Goal: Transaction & Acquisition: Book appointment/travel/reservation

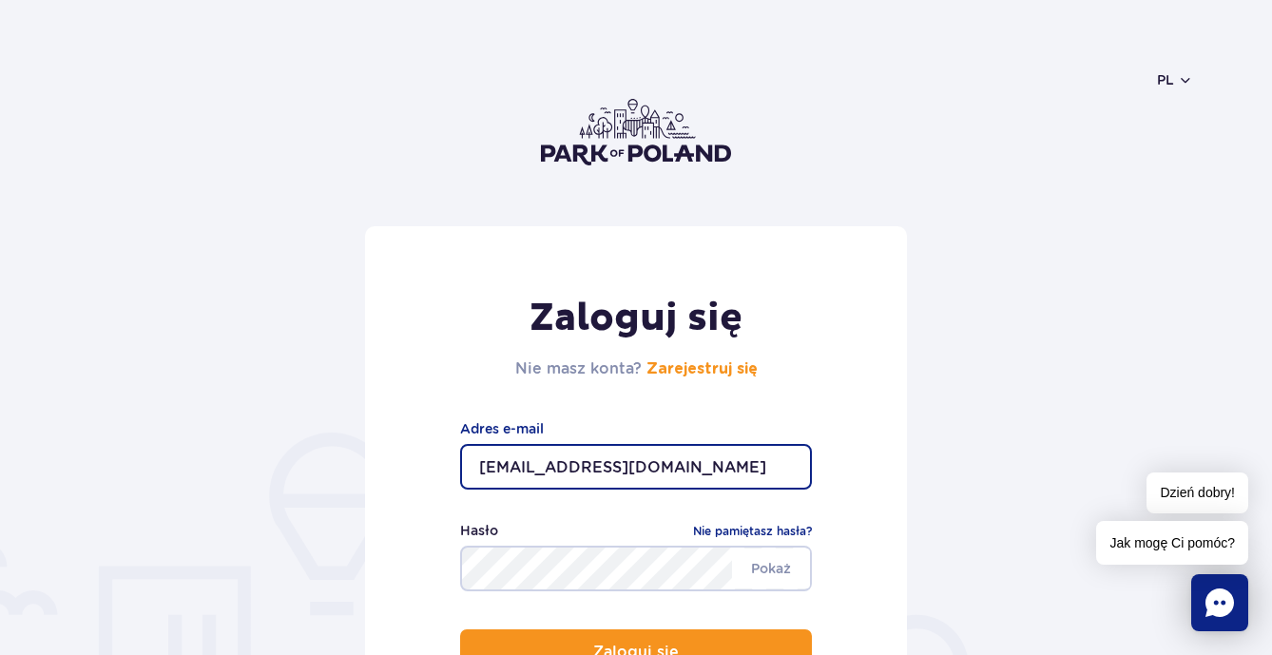
type input "nik.tn10@gmail.com"
click at [636, 652] on button "Zaloguj się" at bounding box center [636, 652] width 352 height 46
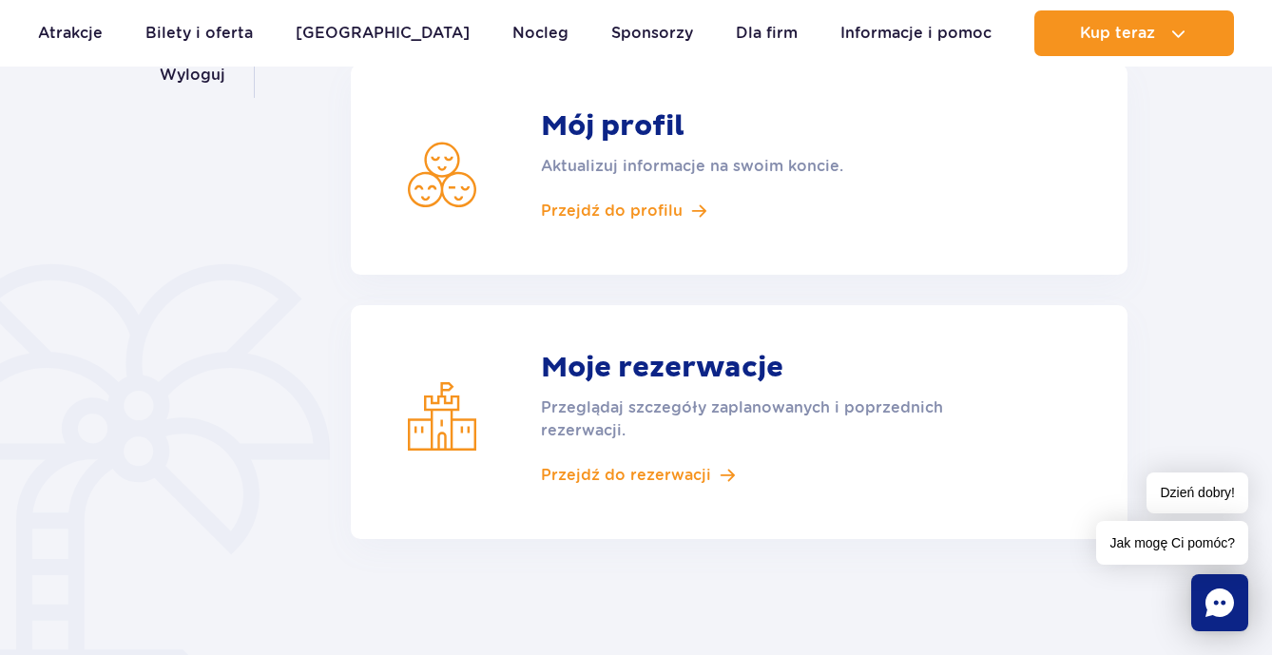
scroll to position [388, 0]
click at [648, 464] on span "Przejdź do rezerwacji" at bounding box center [626, 474] width 170 height 21
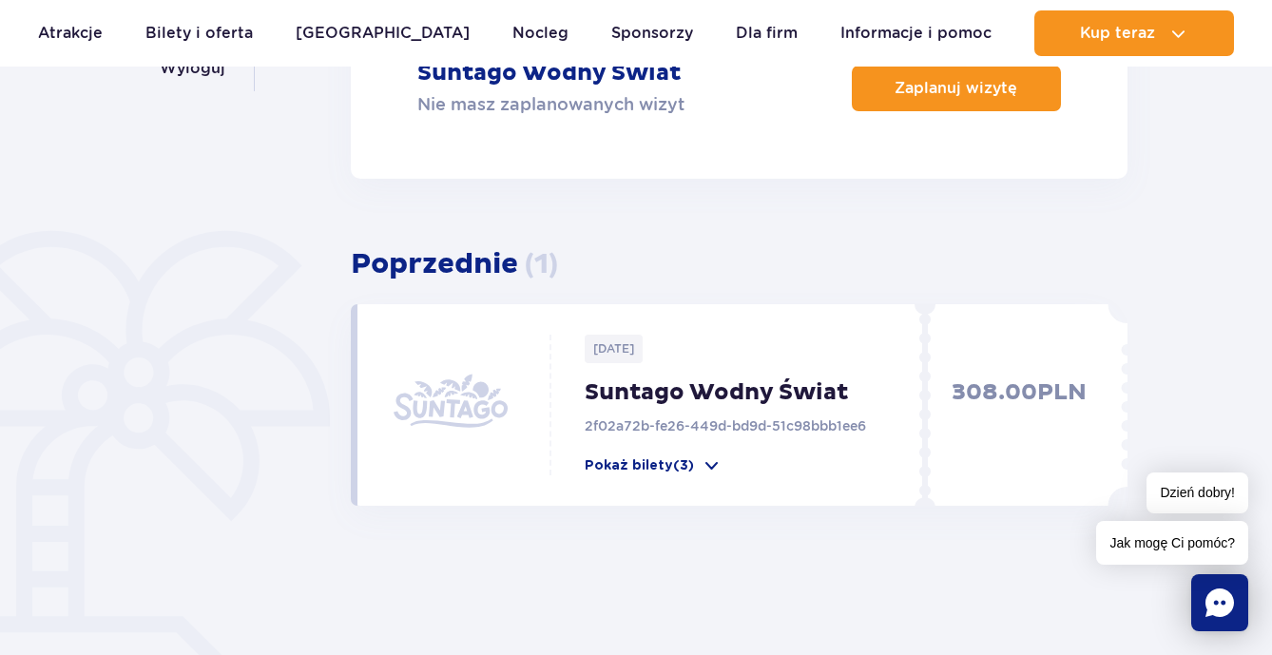
scroll to position [396, 0]
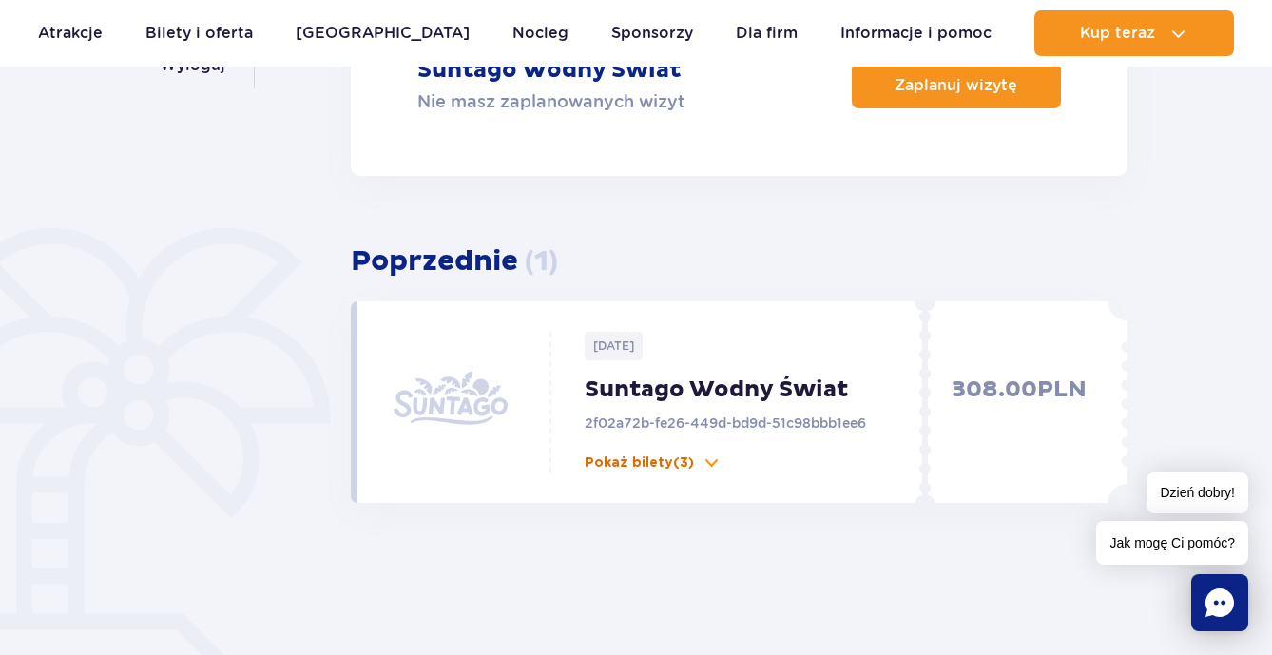
click at [711, 461] on span at bounding box center [710, 462] width 19 height 19
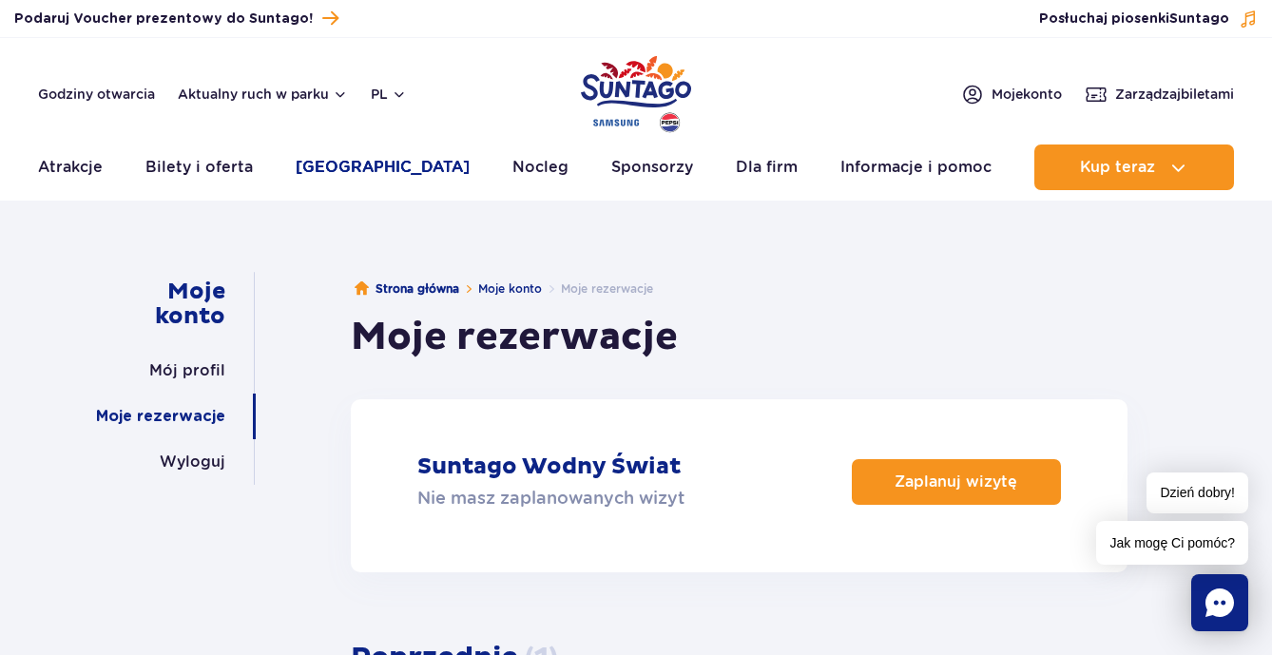
scroll to position [0, 0]
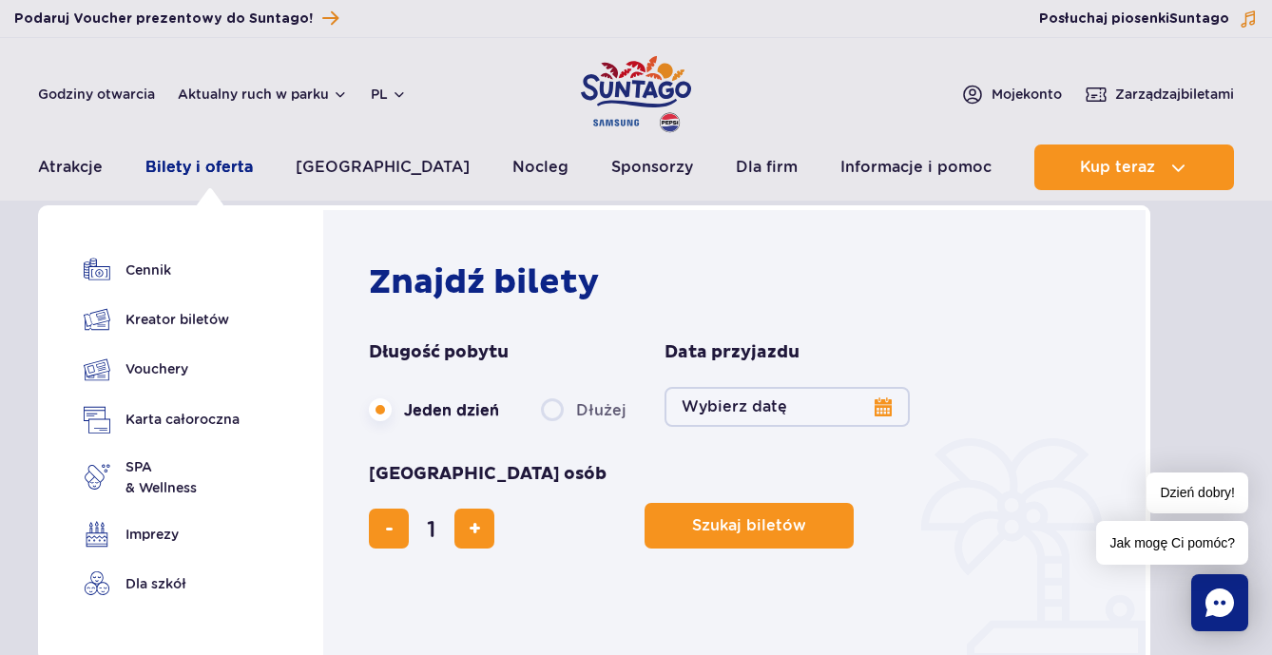
click at [181, 165] on link "Bilety i oferta" at bounding box center [198, 167] width 107 height 46
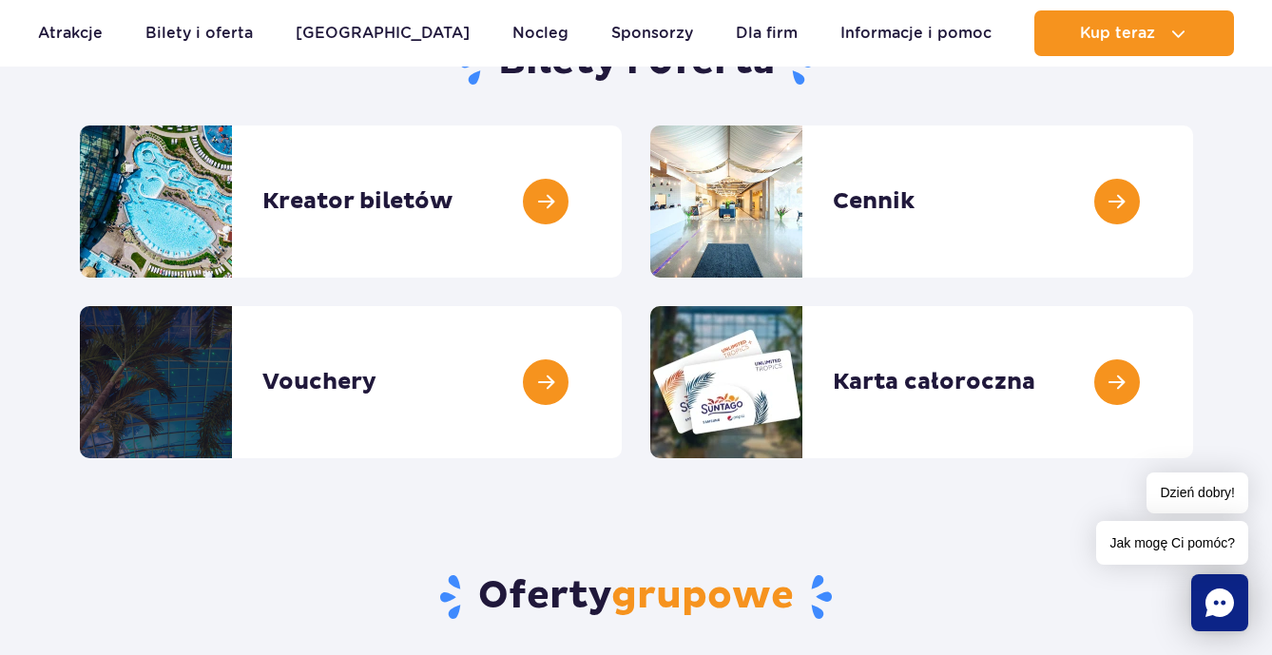
scroll to position [245, 0]
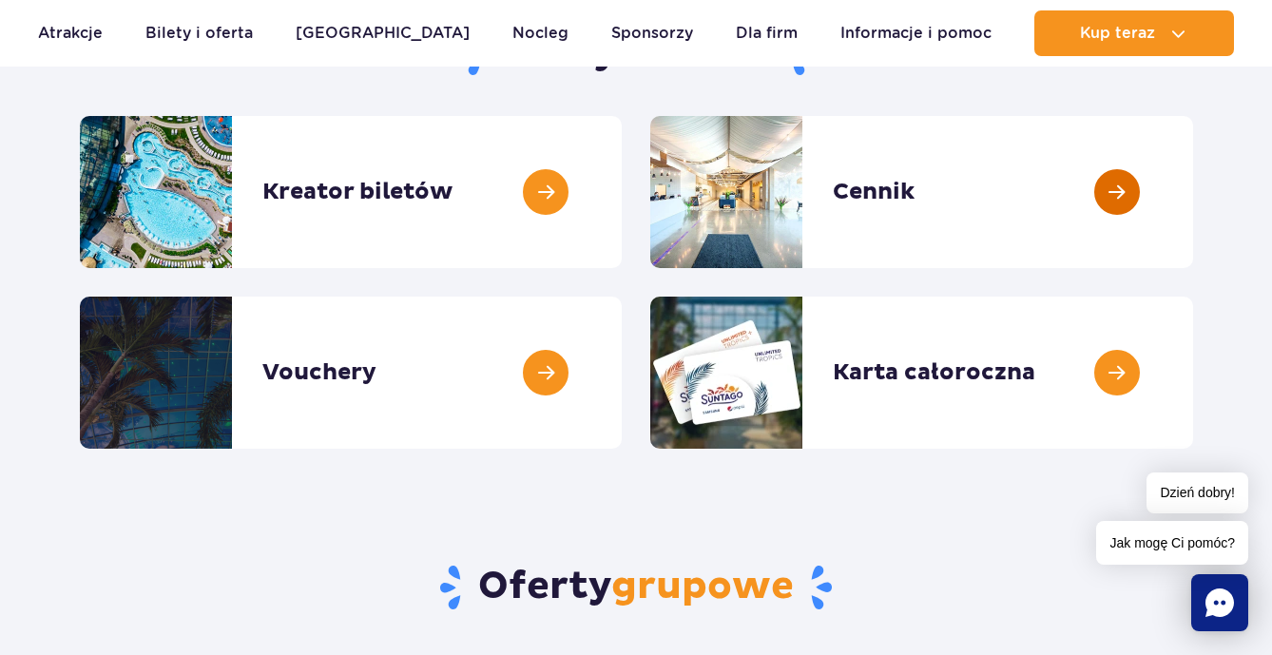
click at [1193, 189] on link at bounding box center [1193, 192] width 0 height 152
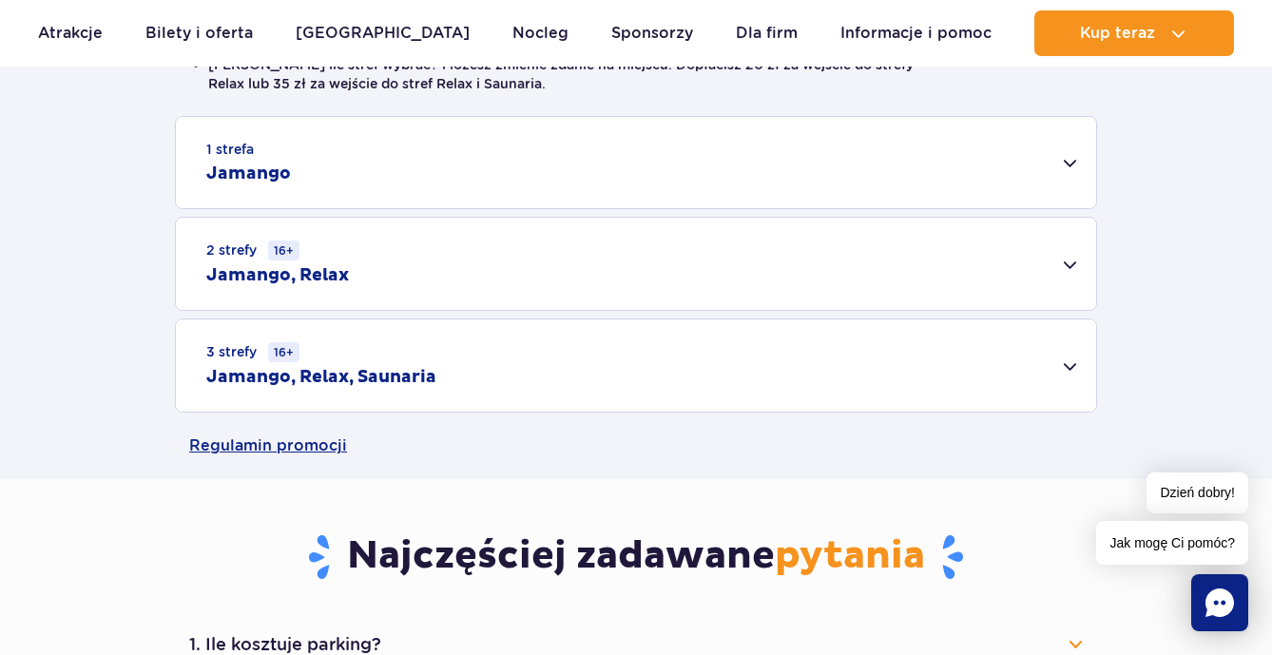
scroll to position [591, 0]
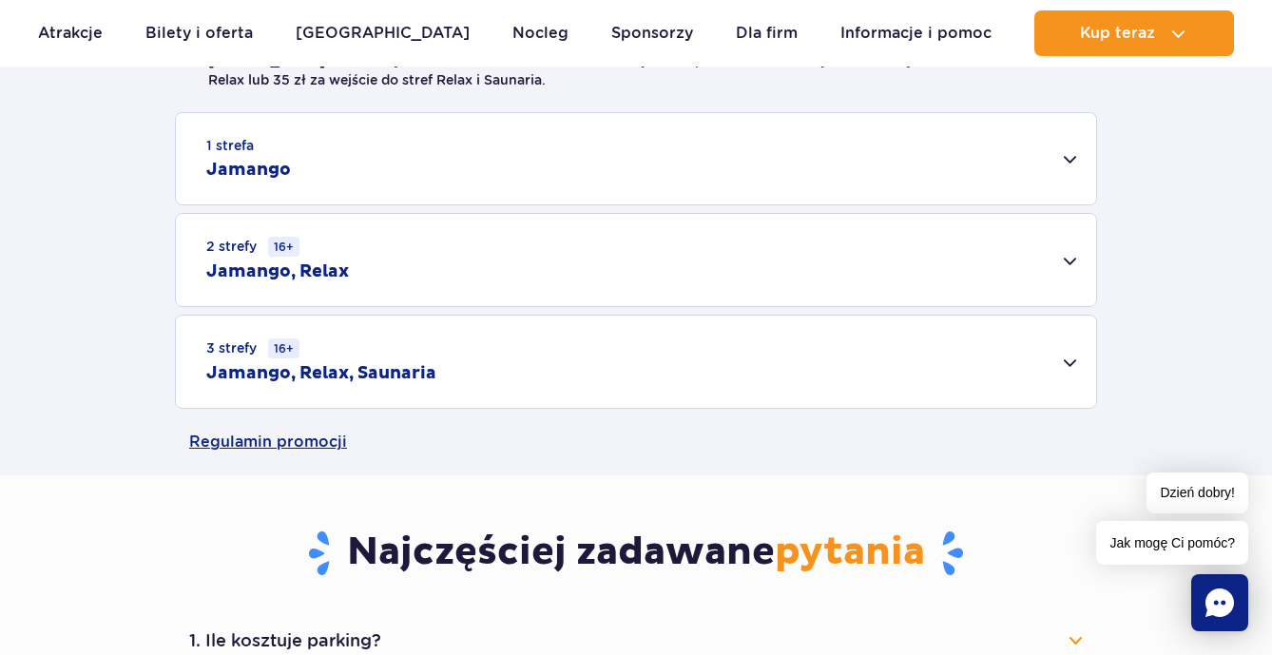
click at [817, 189] on div "1 strefa Jamango" at bounding box center [636, 158] width 920 height 91
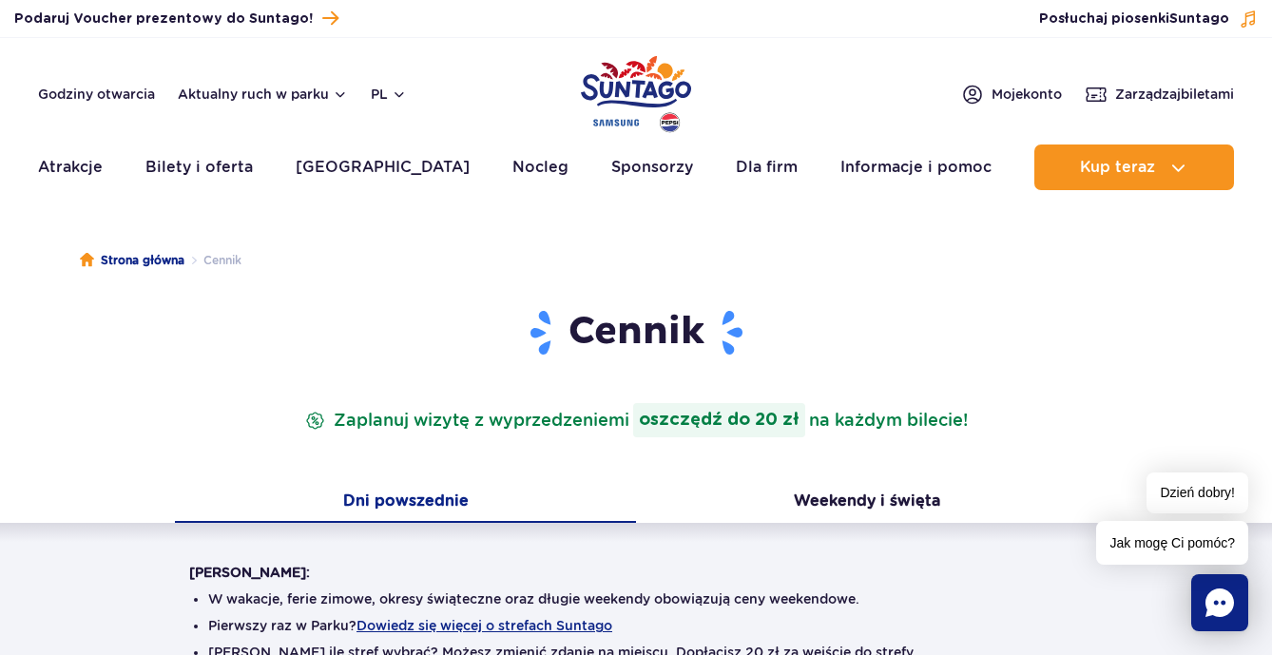
scroll to position [0, 0]
